Goal: Register for event/course

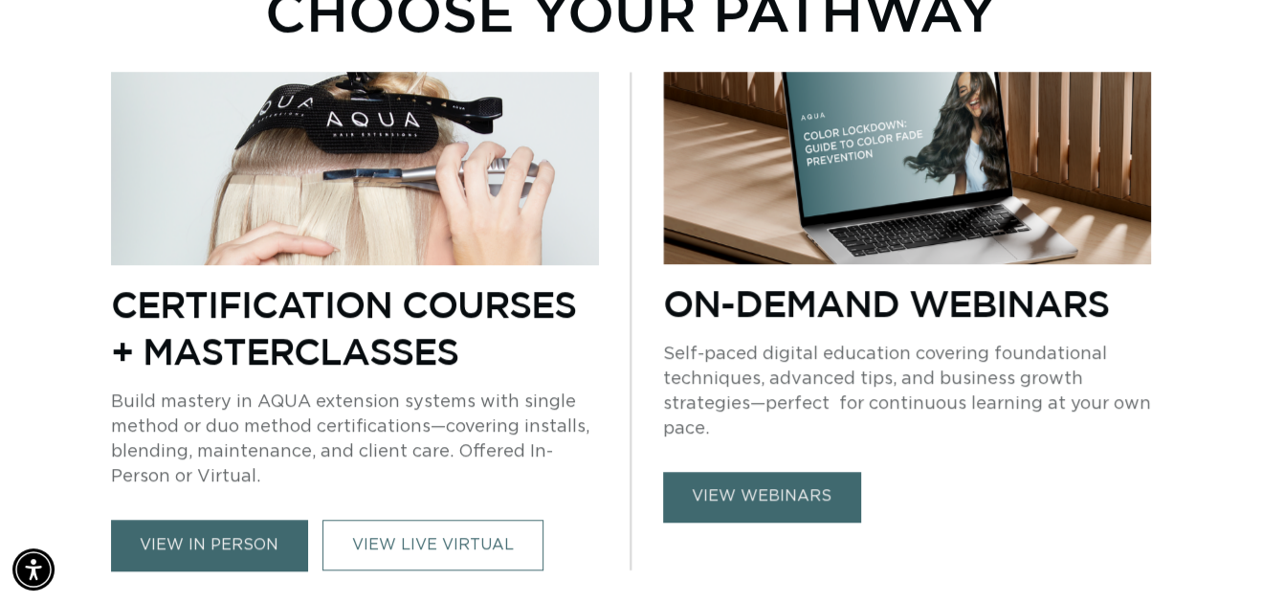
scroll to position [860, 0]
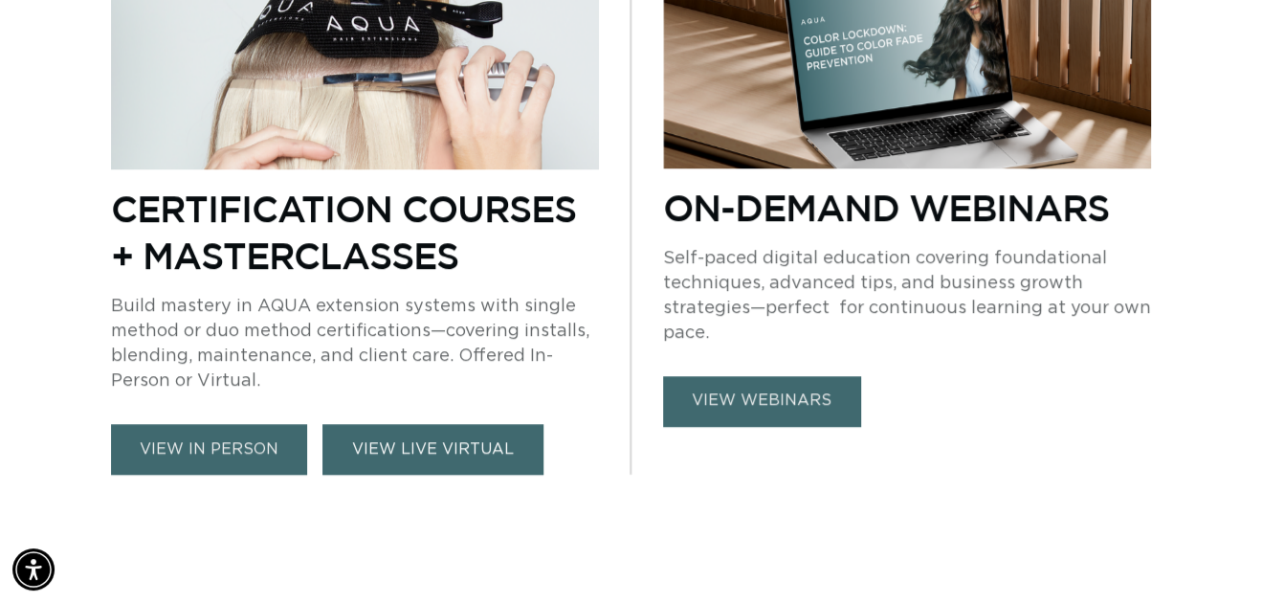
click at [378, 451] on link "VIEW LIVE VIRTUAL" at bounding box center [432, 449] width 221 height 51
